Goal: Check status: Check status

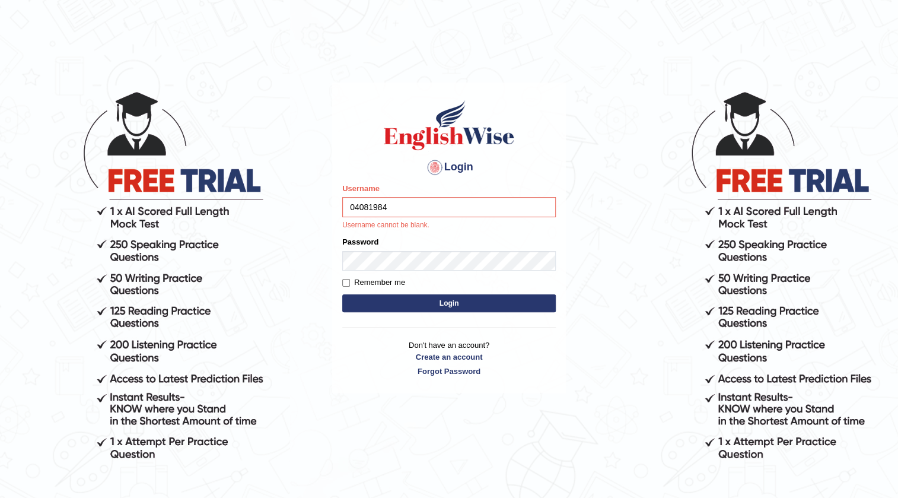
type input "04081984"
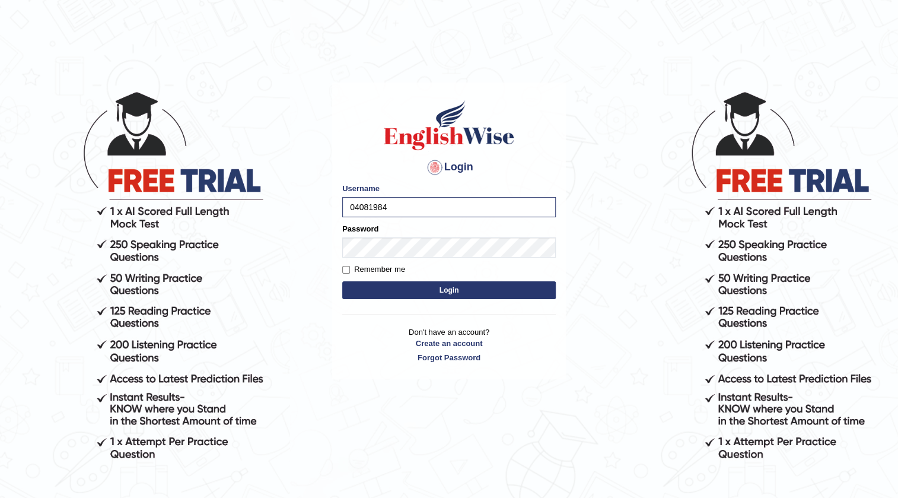
click at [469, 289] on button "Login" at bounding box center [449, 290] width 214 height 18
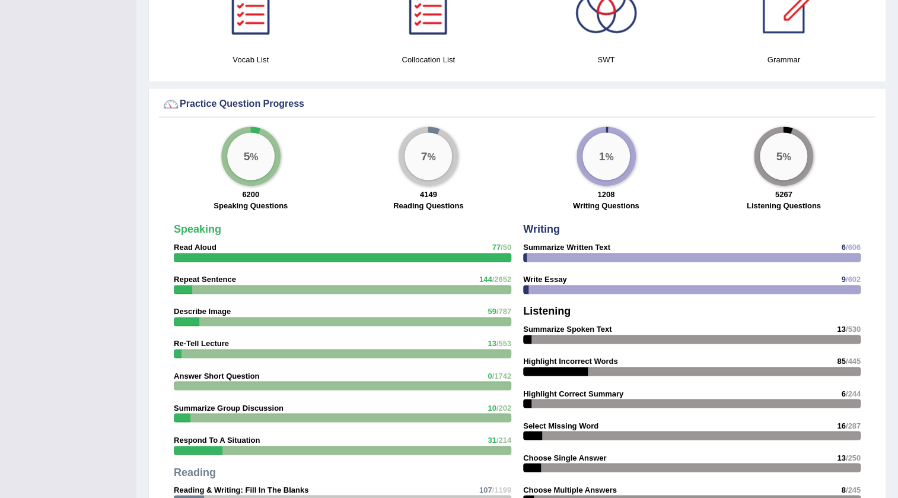
scroll to position [1631, 0]
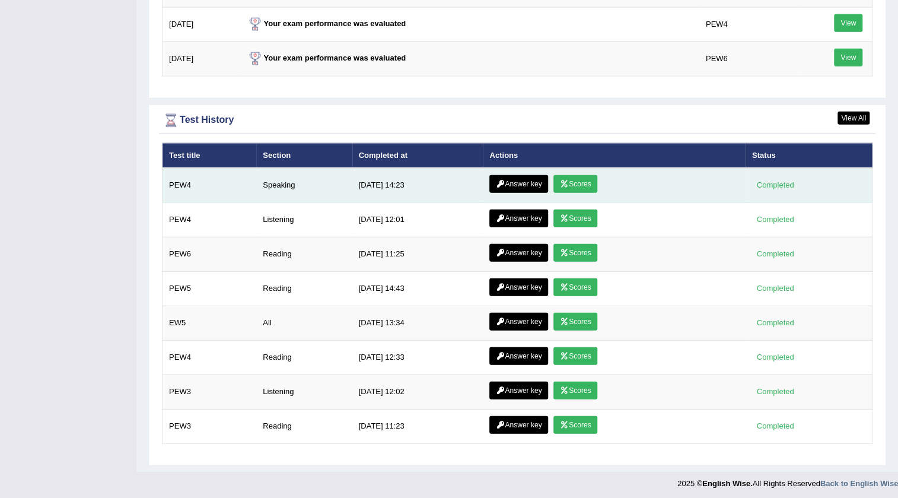
click at [581, 177] on link "Scores" at bounding box center [576, 184] width 44 height 18
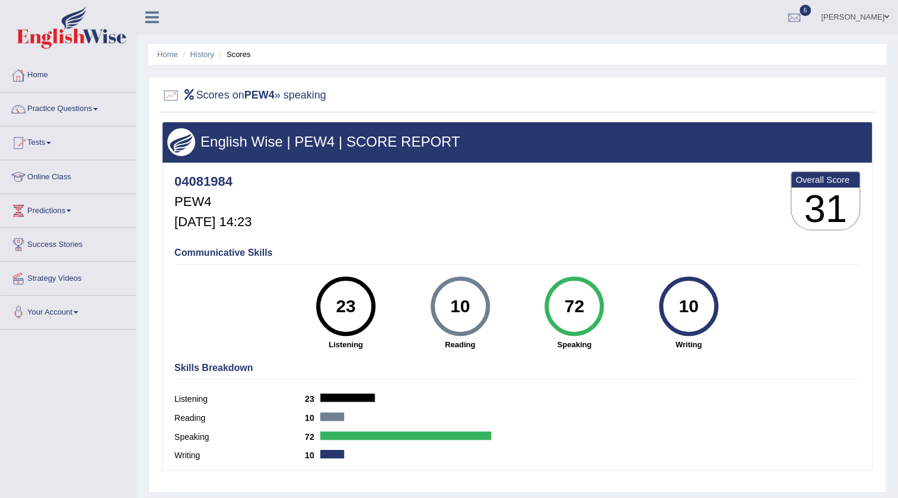
click at [42, 75] on link "Home" at bounding box center [68, 74] width 135 height 30
